Goal: Find specific page/section: Find specific page/section

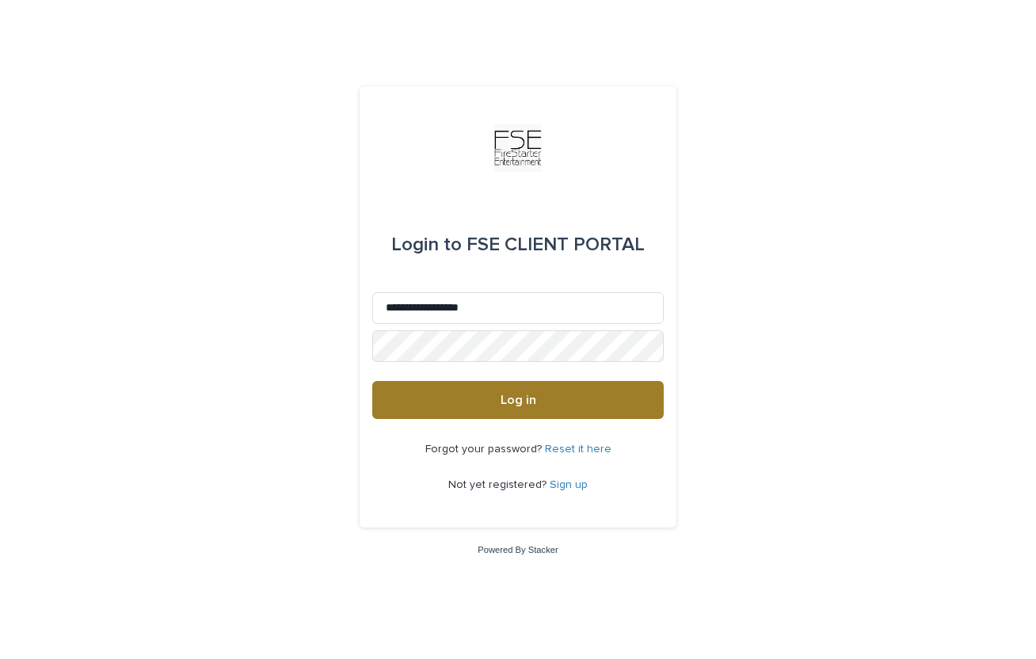
click at [486, 405] on button "Log in" at bounding box center [517, 400] width 291 height 38
